Goal: Check status: Check status

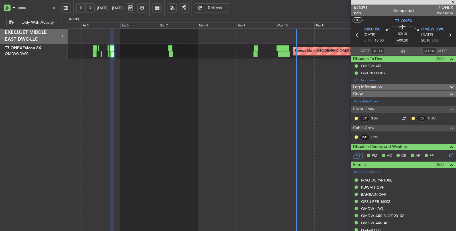
click at [53, 7] on div at bounding box center [54, 8] width 6 height 6
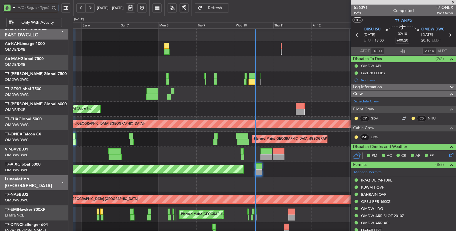
click at [152, 97] on div at bounding box center [264, 94] width 383 height 15
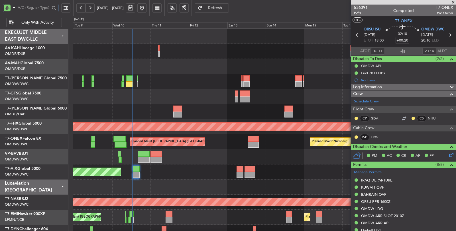
click at [151, 120] on div "AOG Maint [GEOGRAPHIC_DATA] (Dubai Intl) Planned Maint [GEOGRAPHIC_DATA] ([GEOG…" at bounding box center [264, 217] width 383 height 377
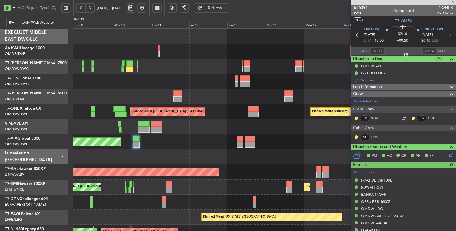
type input "[PERSON_NAME] (SYS)"
type input "7206"
